Goal: Transaction & Acquisition: Purchase product/service

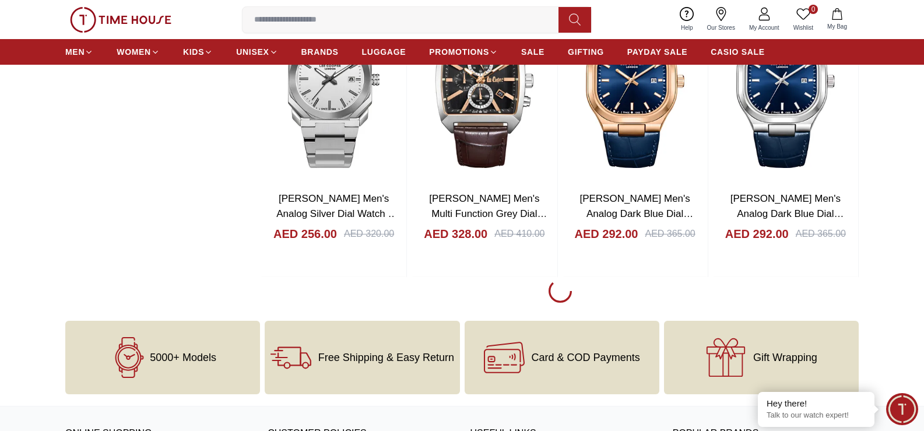
scroll to position [1808, 0]
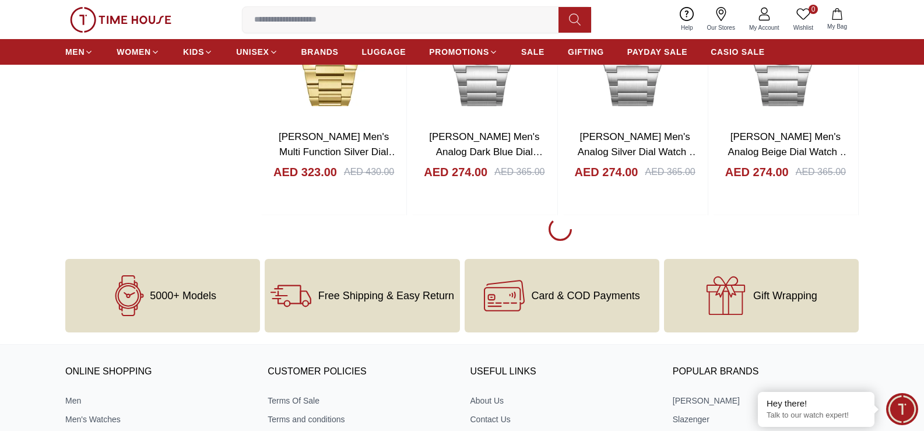
scroll to position [4840, 0]
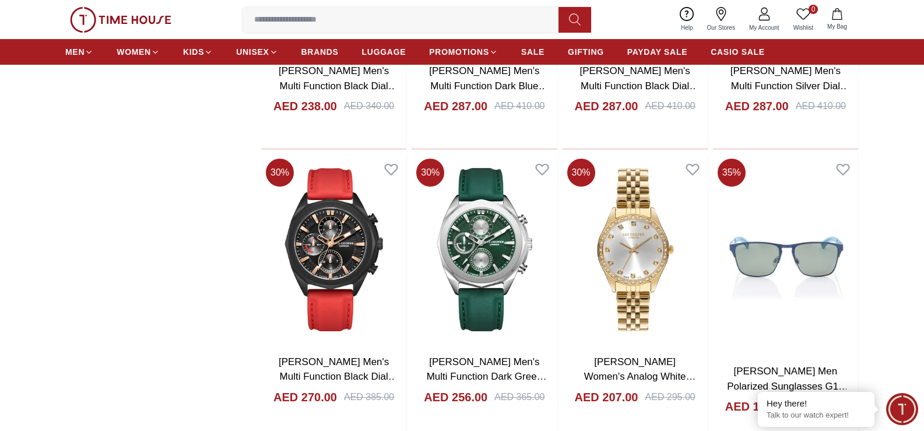
scroll to position [7522, 0]
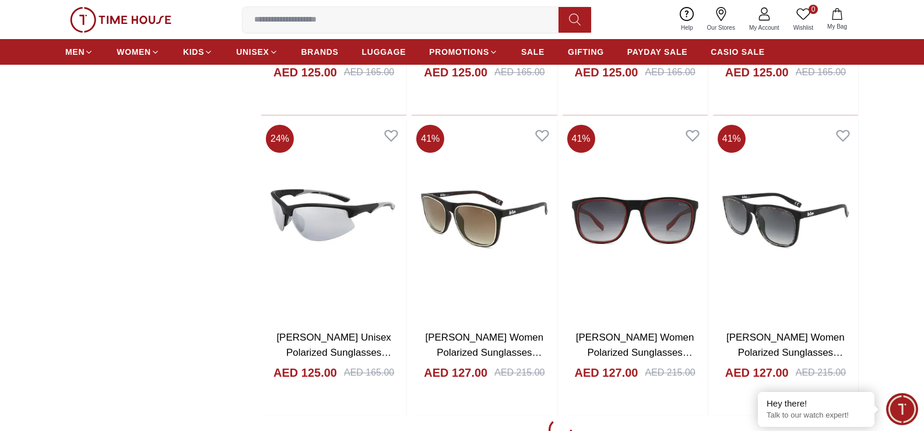
scroll to position [10496, 0]
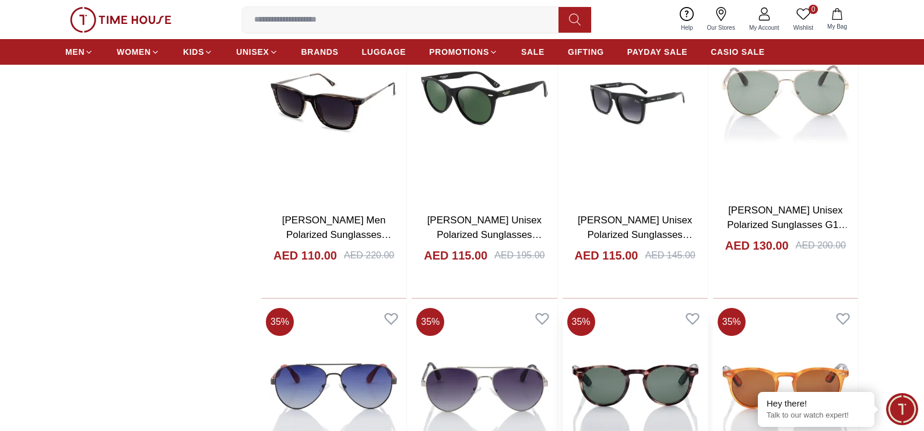
scroll to position [10846, 0]
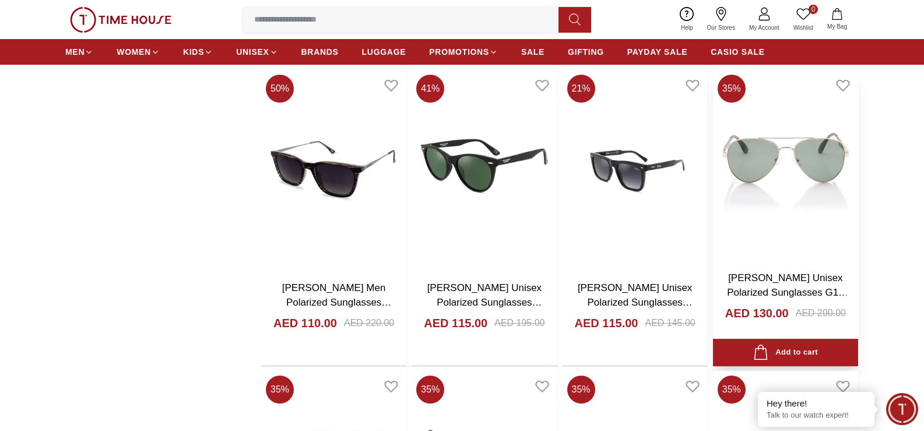
click at [770, 181] on img at bounding box center [785, 165] width 145 height 191
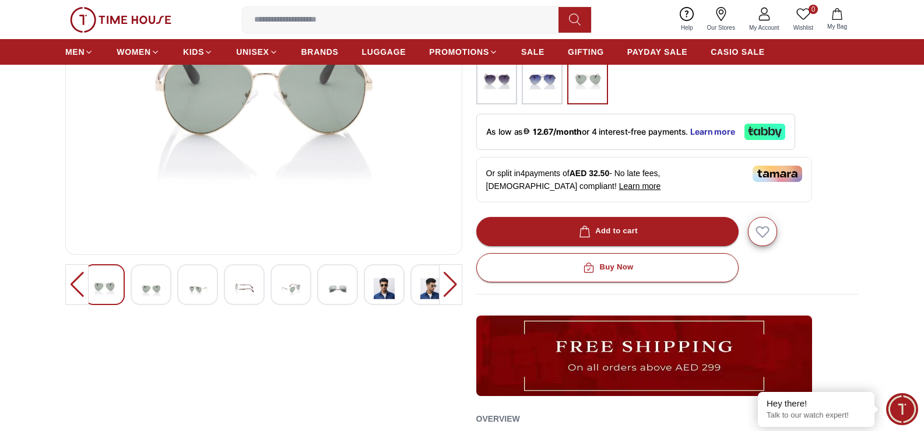
scroll to position [175, 0]
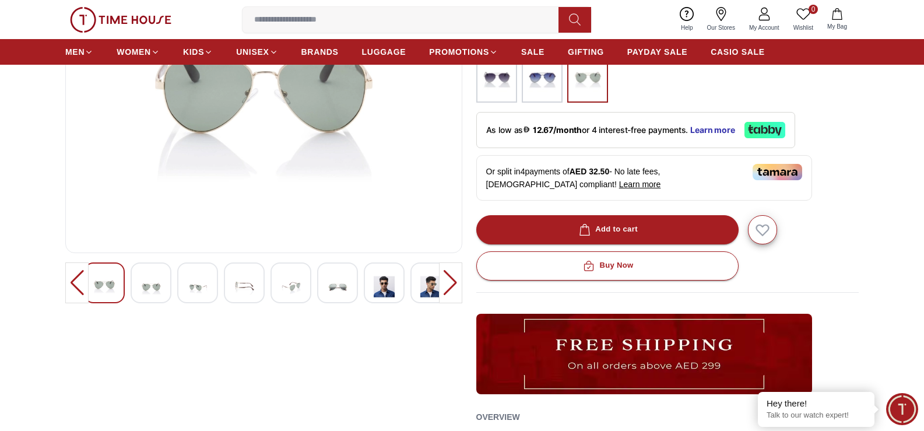
click at [140, 286] on div at bounding box center [151, 282] width 41 height 41
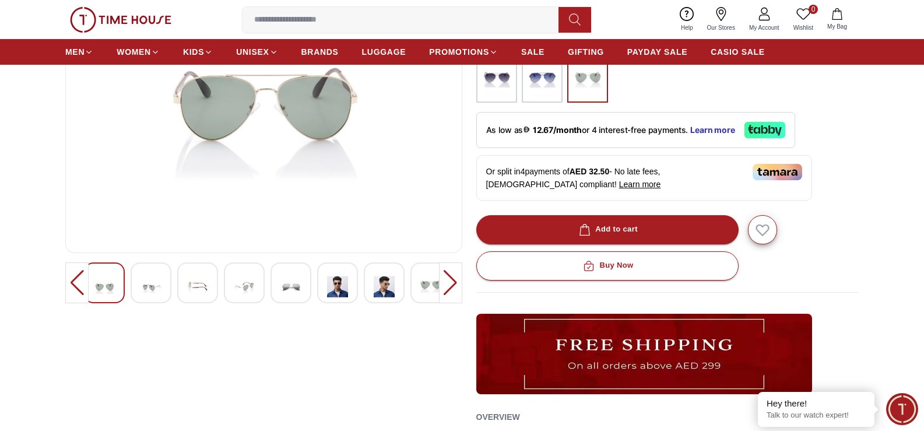
click at [443, 287] on div at bounding box center [450, 282] width 23 height 41
click at [153, 275] on img at bounding box center [143, 286] width 21 height 29
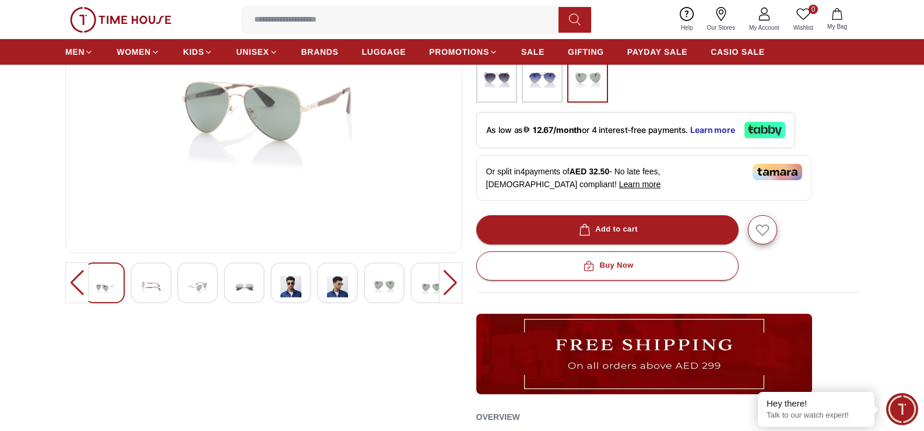
click at [191, 282] on img at bounding box center [197, 286] width 21 height 29
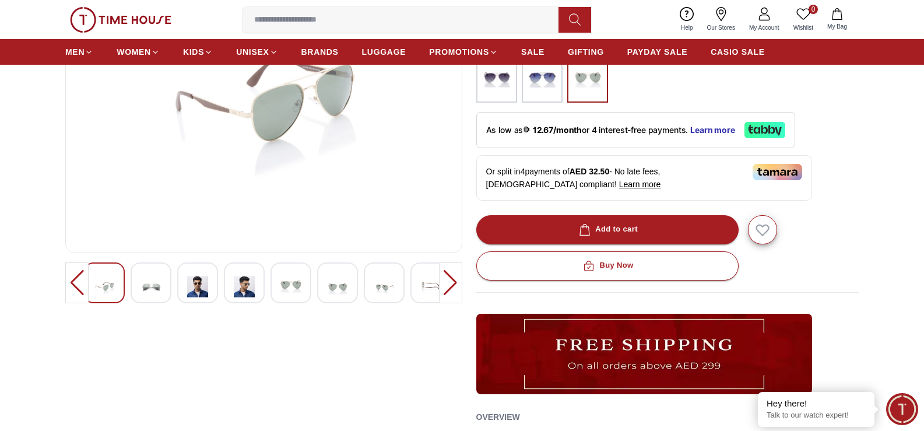
click at [248, 282] on img at bounding box center [244, 286] width 21 height 29
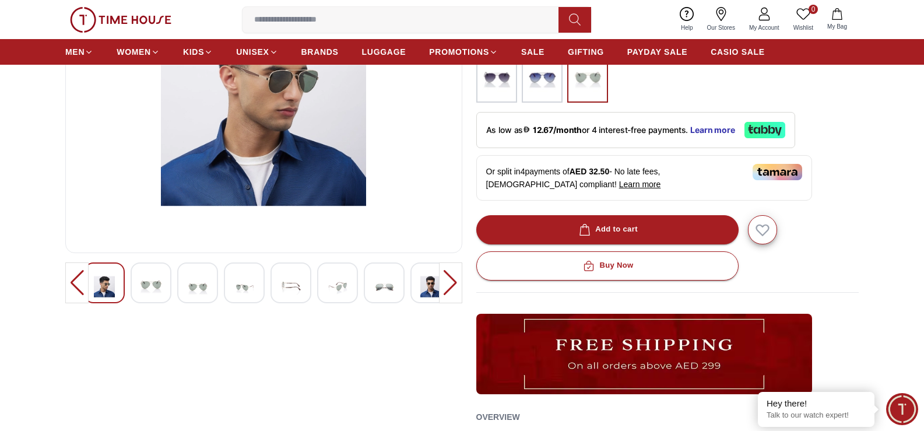
click at [278, 283] on div at bounding box center [291, 282] width 41 height 41
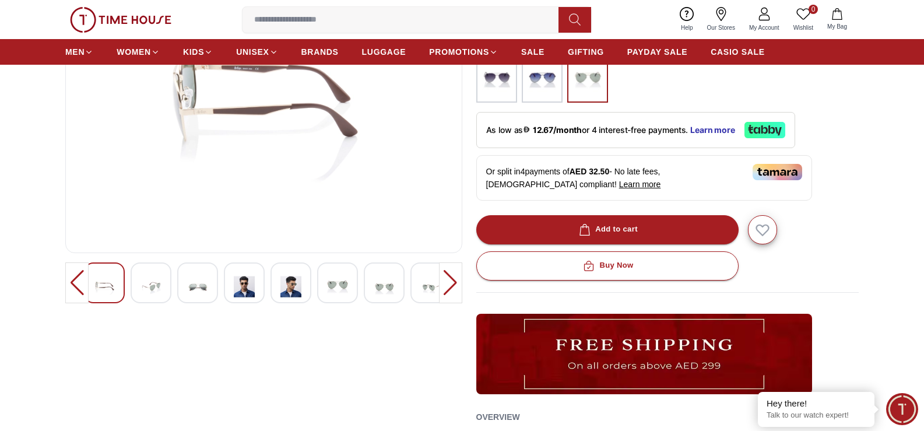
click at [338, 287] on img at bounding box center [337, 285] width 21 height 27
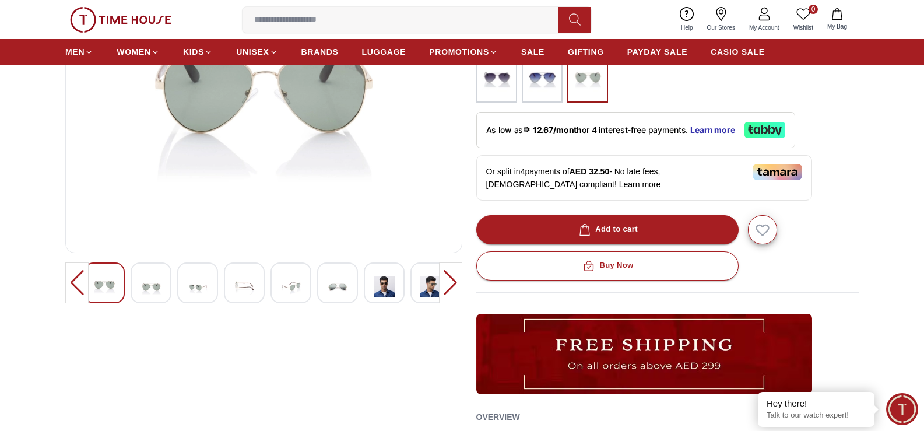
click at [380, 290] on img at bounding box center [384, 286] width 21 height 29
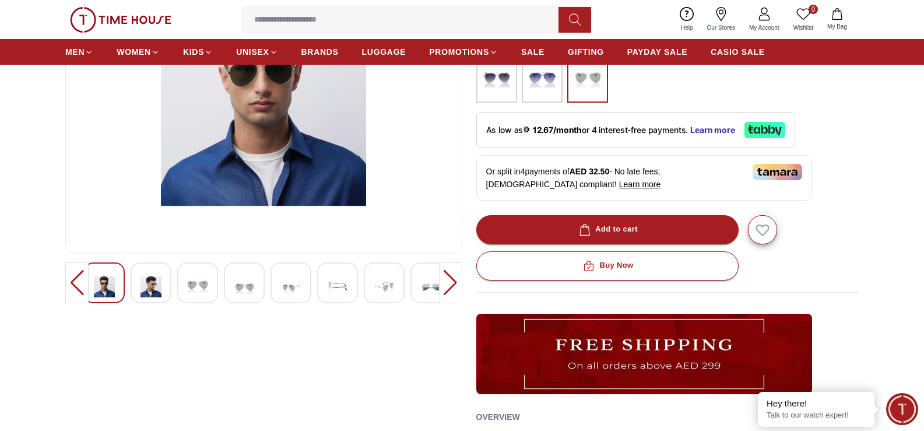
click at [422, 287] on img at bounding box center [430, 286] width 21 height 29
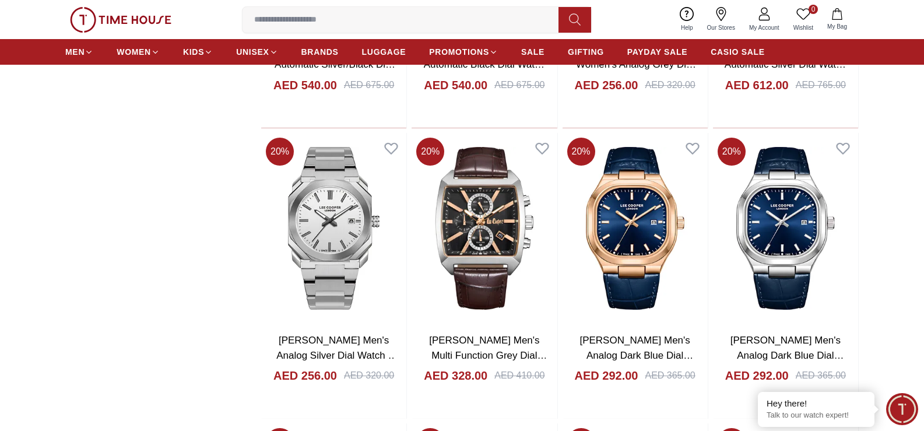
scroll to position [13873, 0]
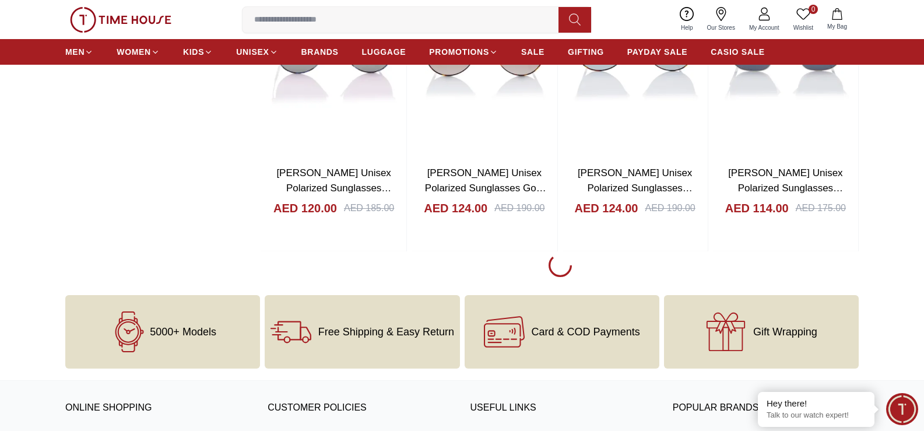
scroll to position [13586, 0]
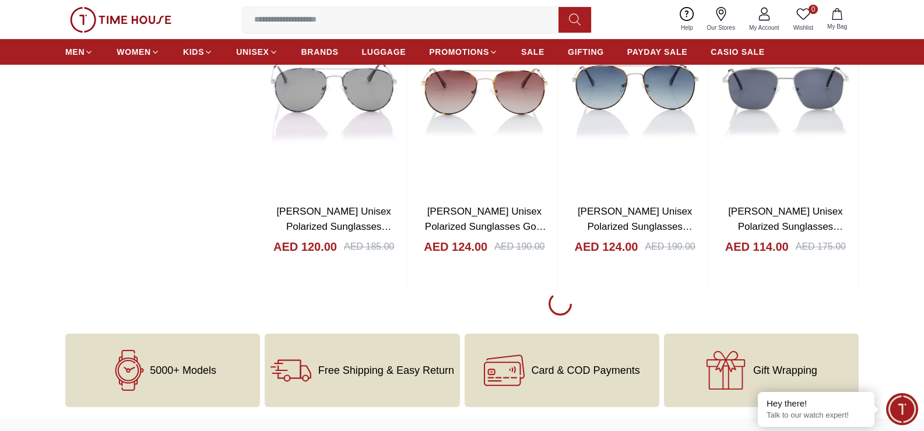
scroll to position [13528, 0]
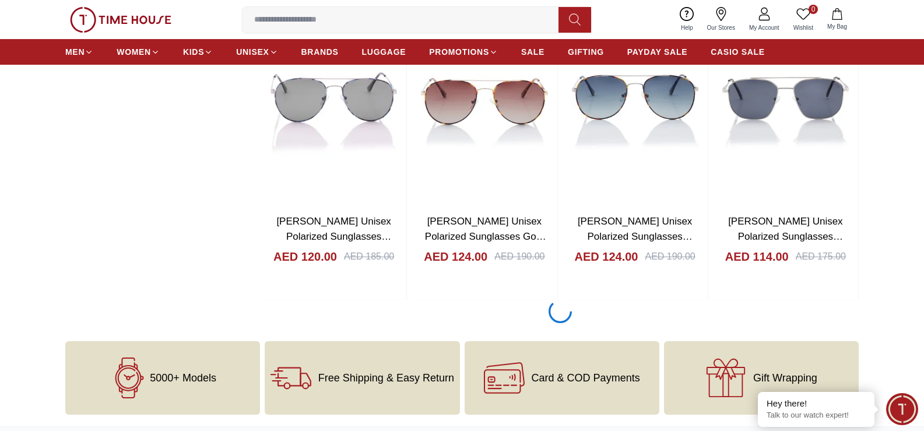
click at [171, 375] on span "5000+ Models" at bounding box center [183, 378] width 66 height 12
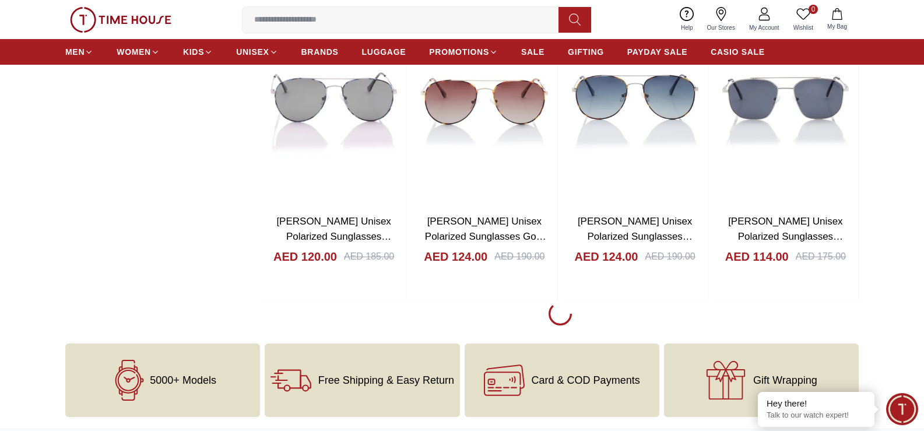
click at [158, 390] on div "5000+ Models" at bounding box center [162, 379] width 195 height 73
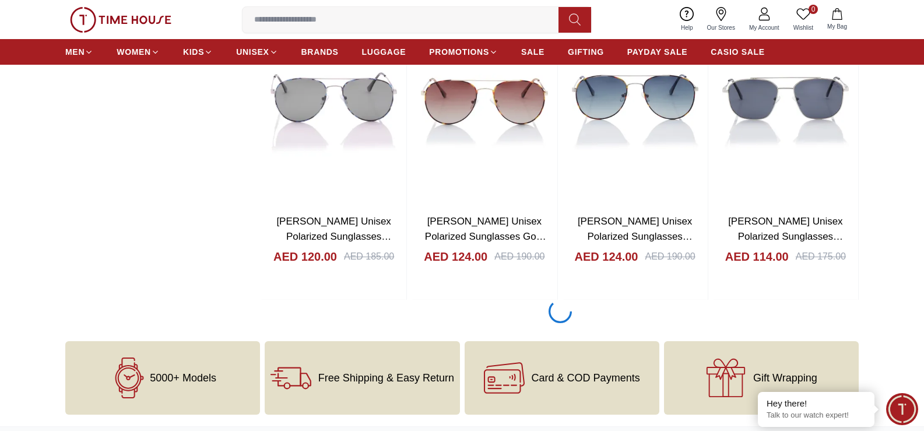
click at [158, 390] on div "5000+ Models" at bounding box center [162, 377] width 195 height 73
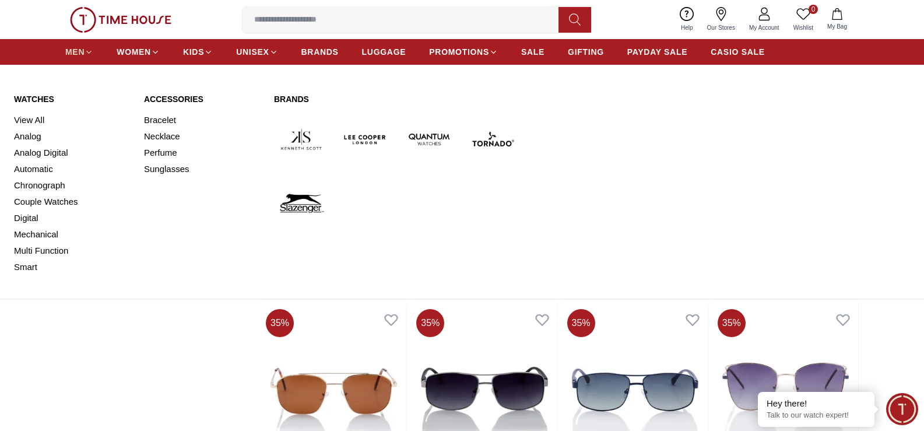
click at [79, 49] on span "MEN" at bounding box center [74, 52] width 19 height 12
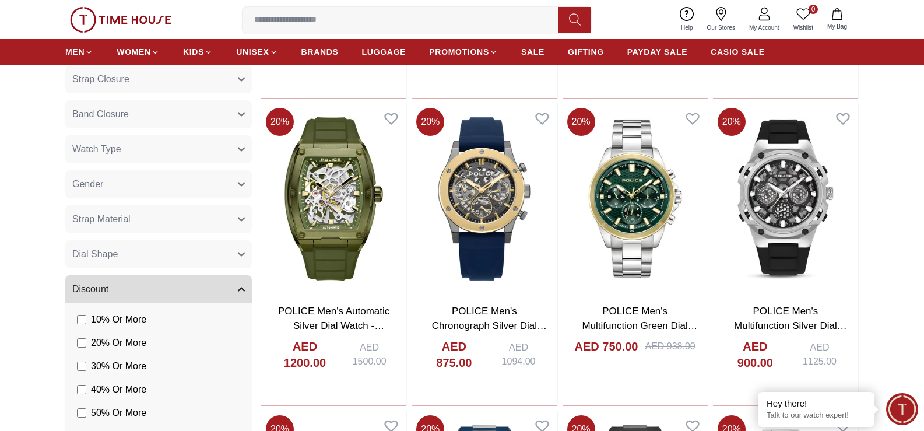
scroll to position [700, 0]
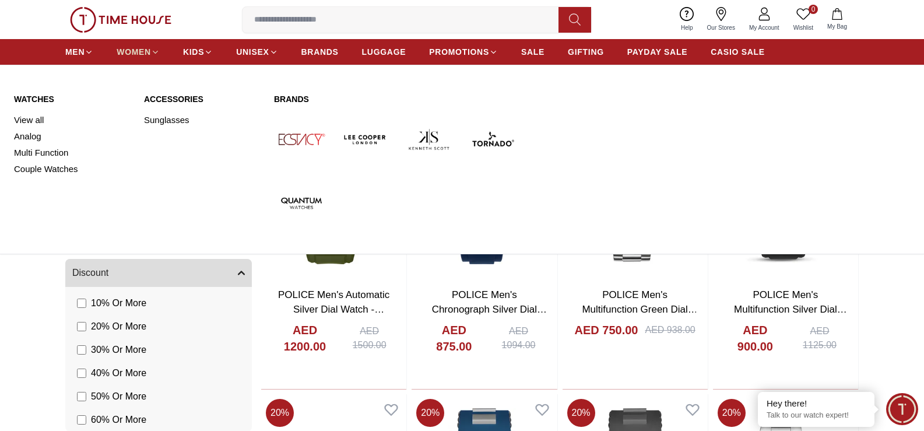
click at [136, 53] on span "WOMEN" at bounding box center [134, 52] width 34 height 12
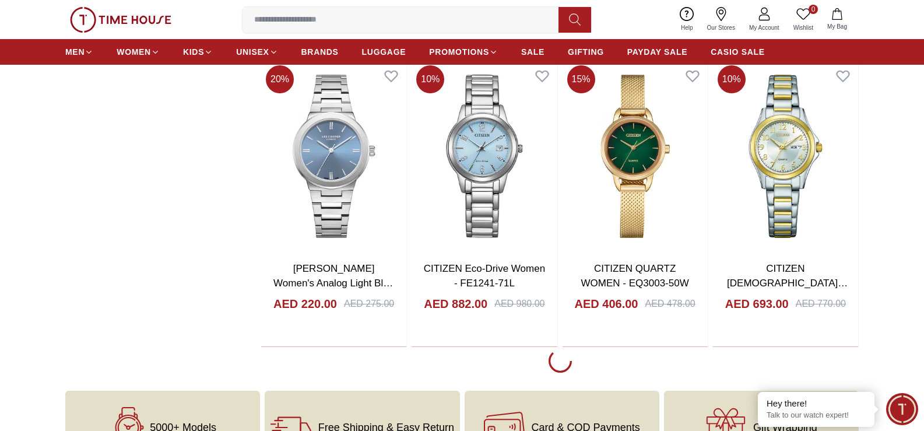
scroll to position [1283, 0]
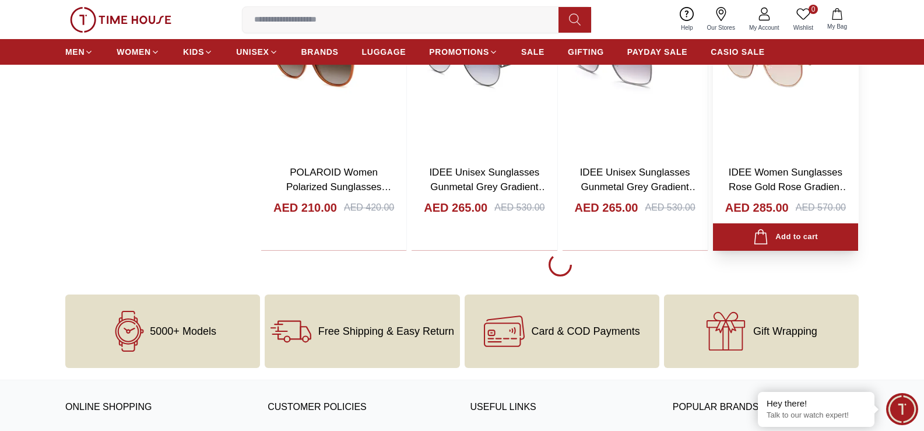
scroll to position [4373, 0]
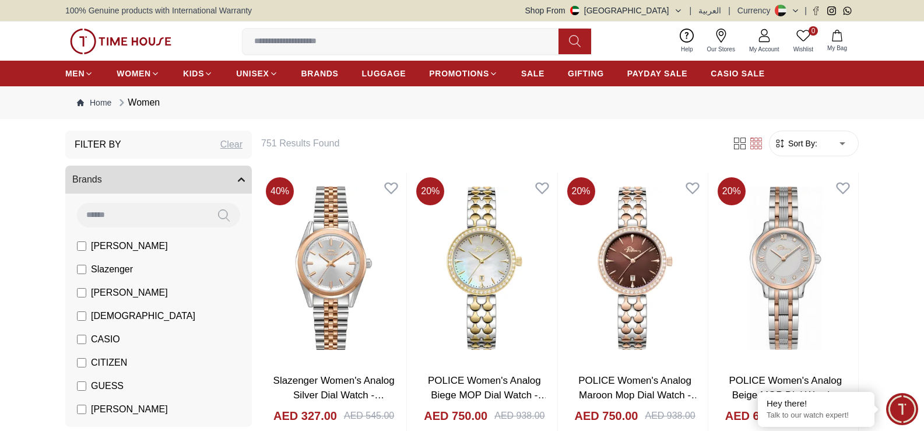
click at [117, 364] on span "CITIZEN" at bounding box center [109, 363] width 36 height 14
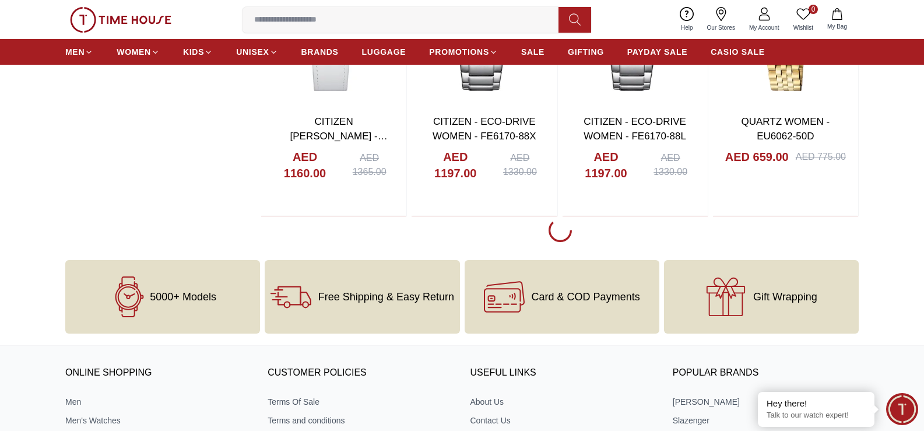
scroll to position [1516, 0]
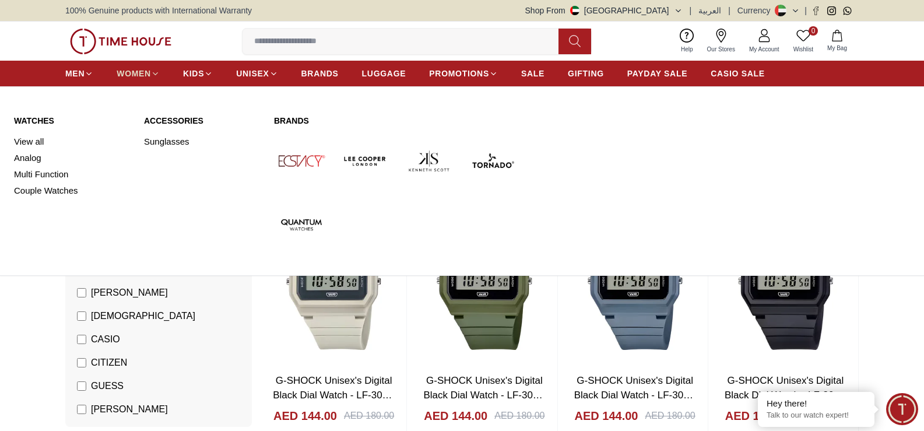
click at [151, 73] on icon at bounding box center [155, 73] width 9 height 9
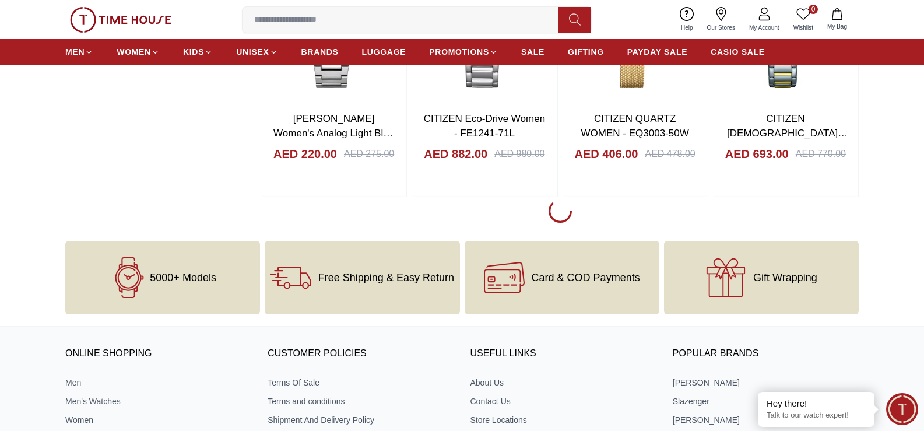
scroll to position [1516, 0]
